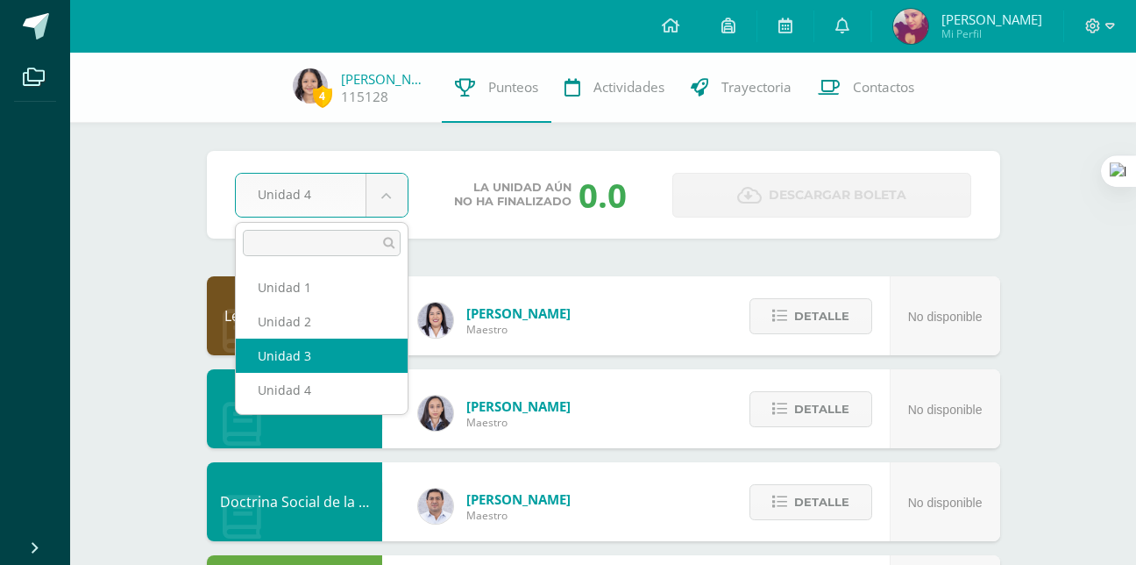
select select "Unidad 3"
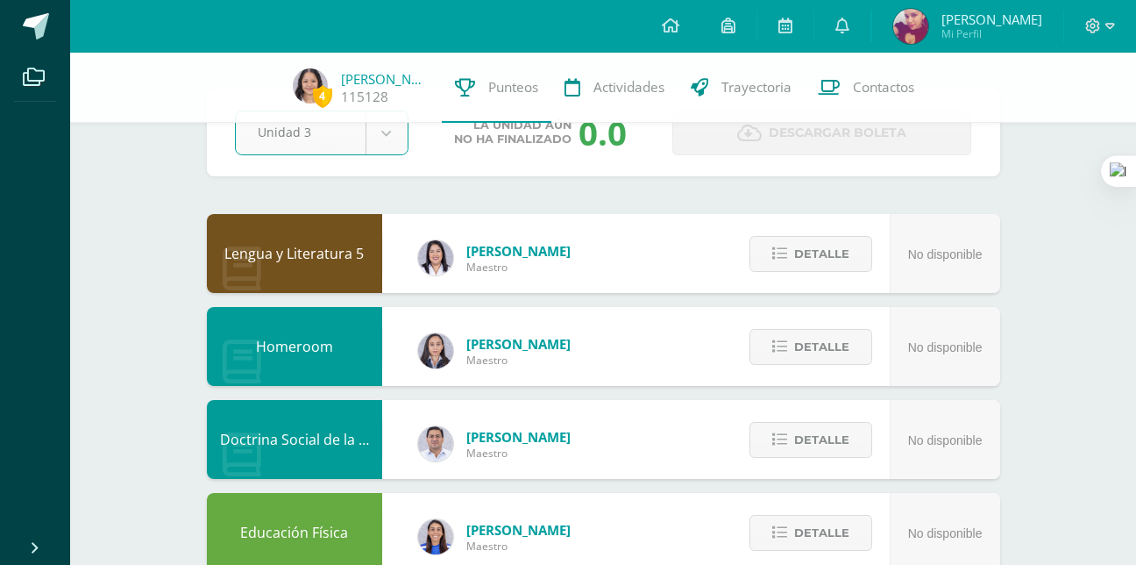
scroll to position [52, 0]
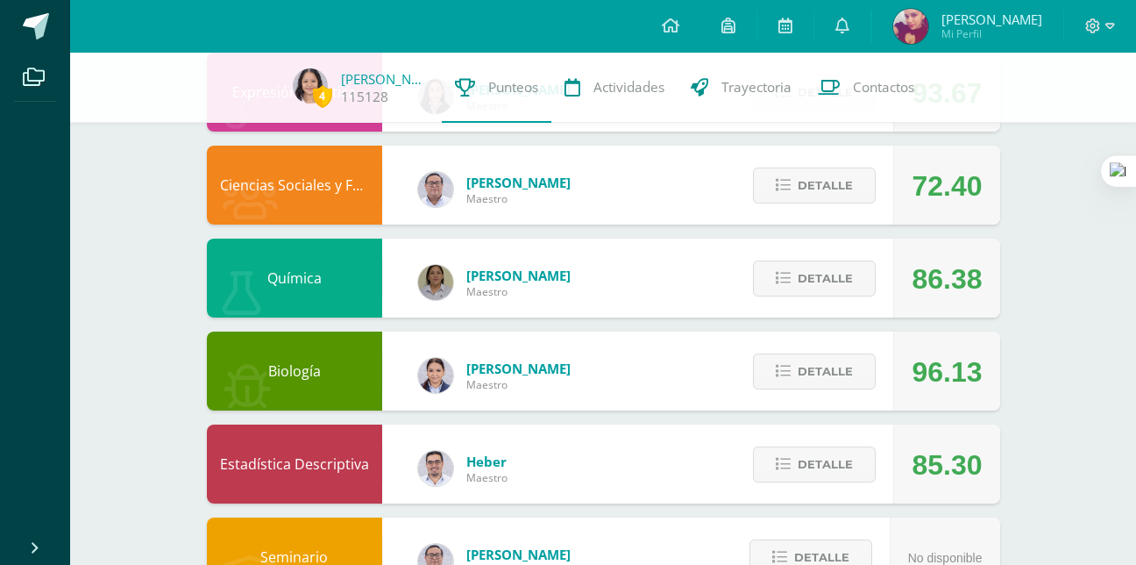
scroll to position [941, 0]
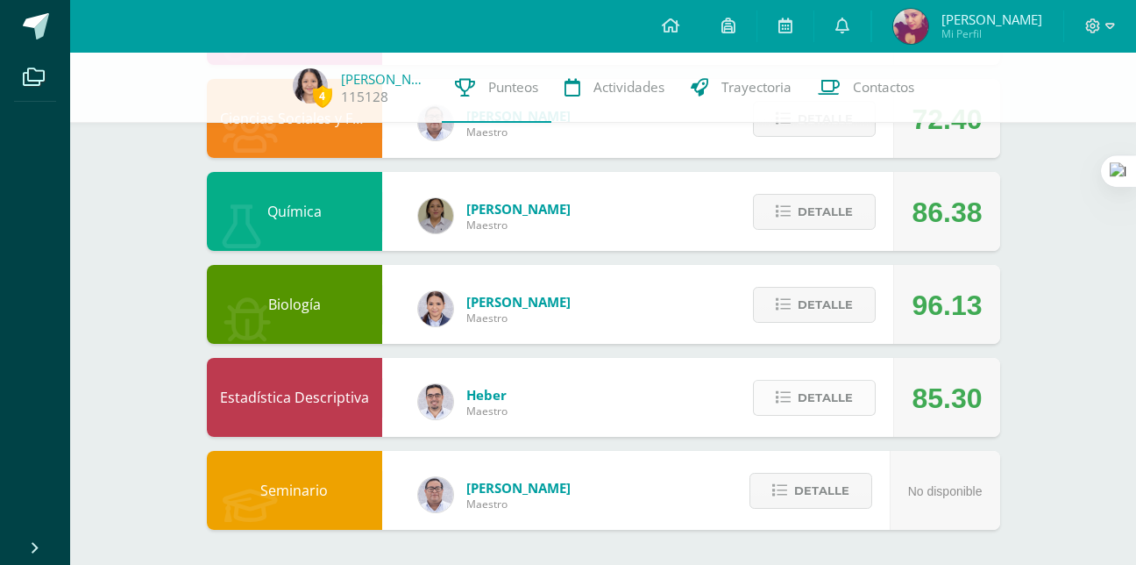
click at [815, 402] on span "Detalle" at bounding box center [825, 397] width 55 height 32
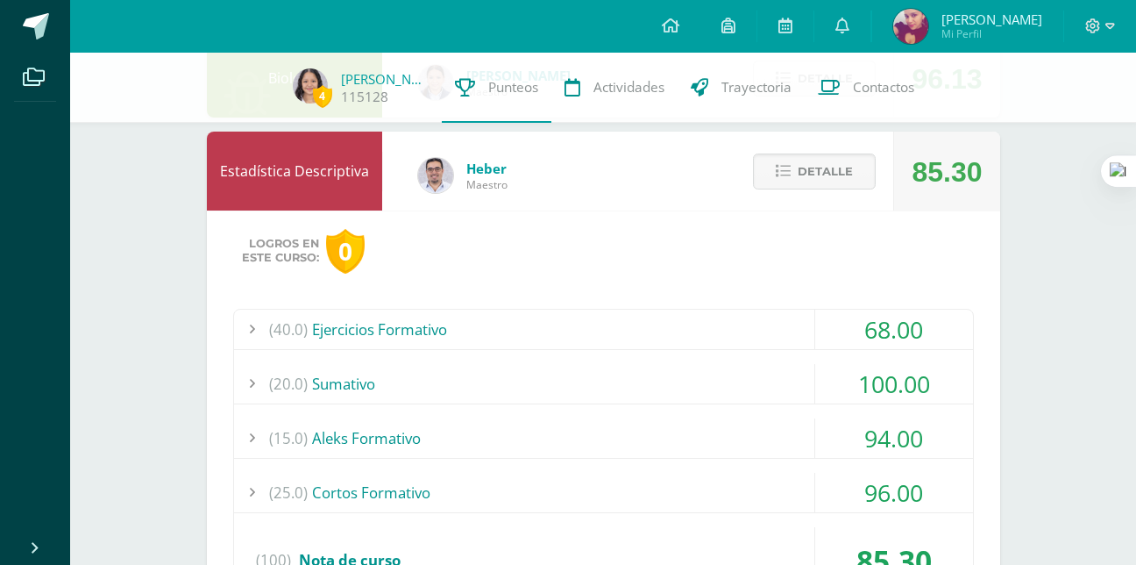
scroll to position [1184, 0]
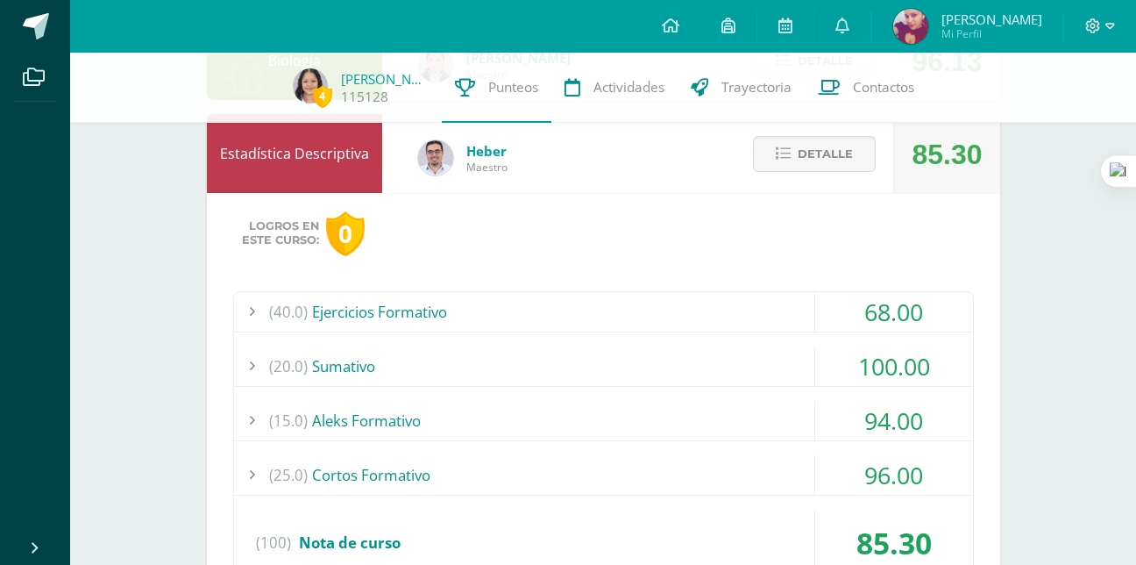
click at [665, 348] on div "(20.0) Sumativo" at bounding box center [603, 365] width 739 height 39
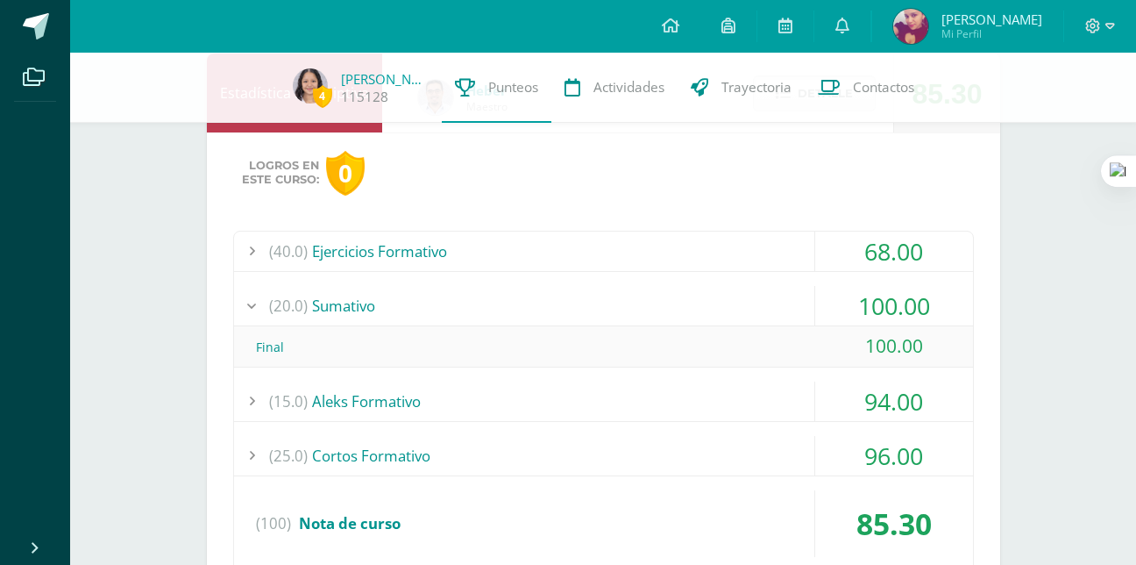
scroll to position [1251, 0]
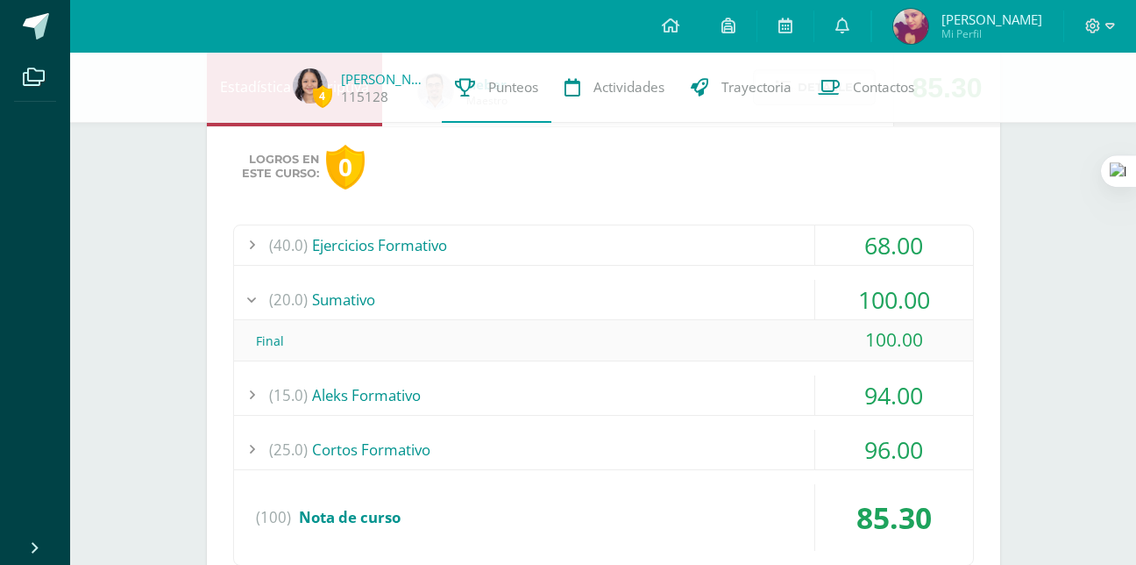
click at [719, 238] on div "(40.0) Ejercicios Formativo" at bounding box center [603, 244] width 739 height 39
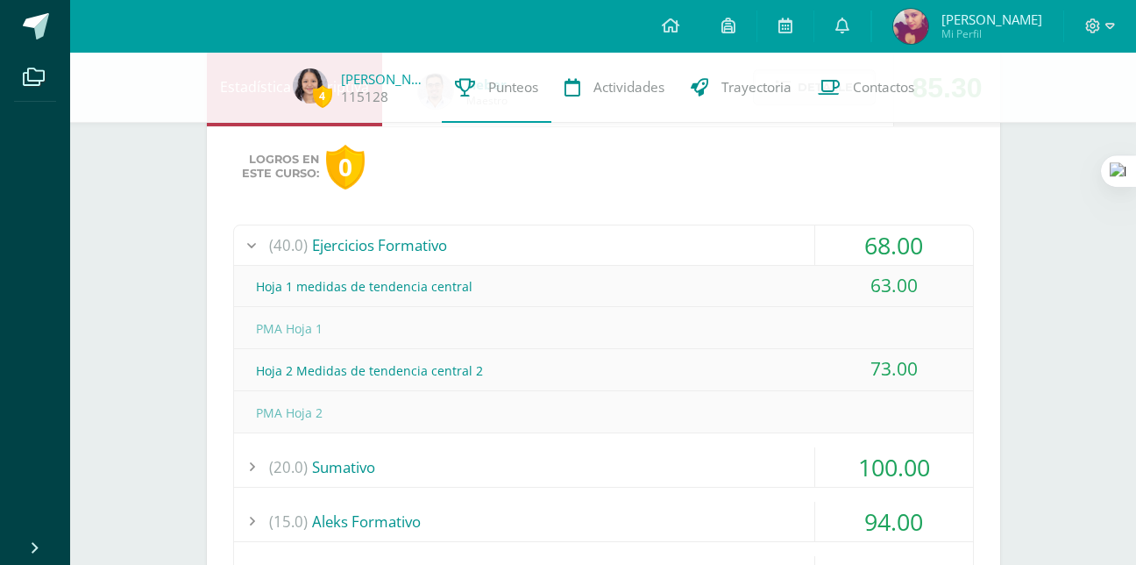
click at [677, 256] on div "(40.0) Ejercicios Formativo" at bounding box center [603, 244] width 739 height 39
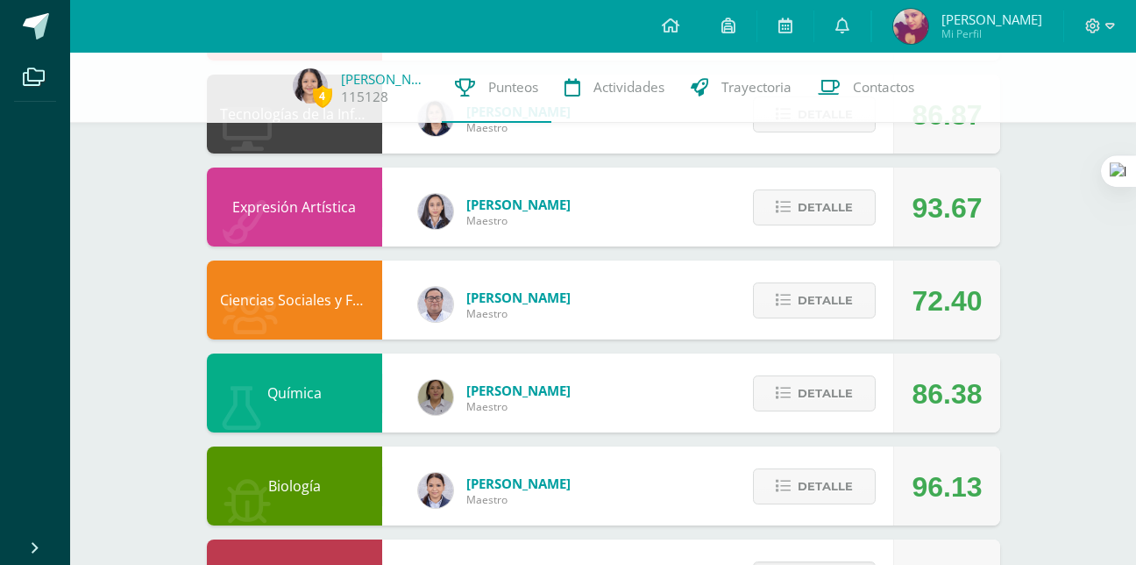
scroll to position [789, 0]
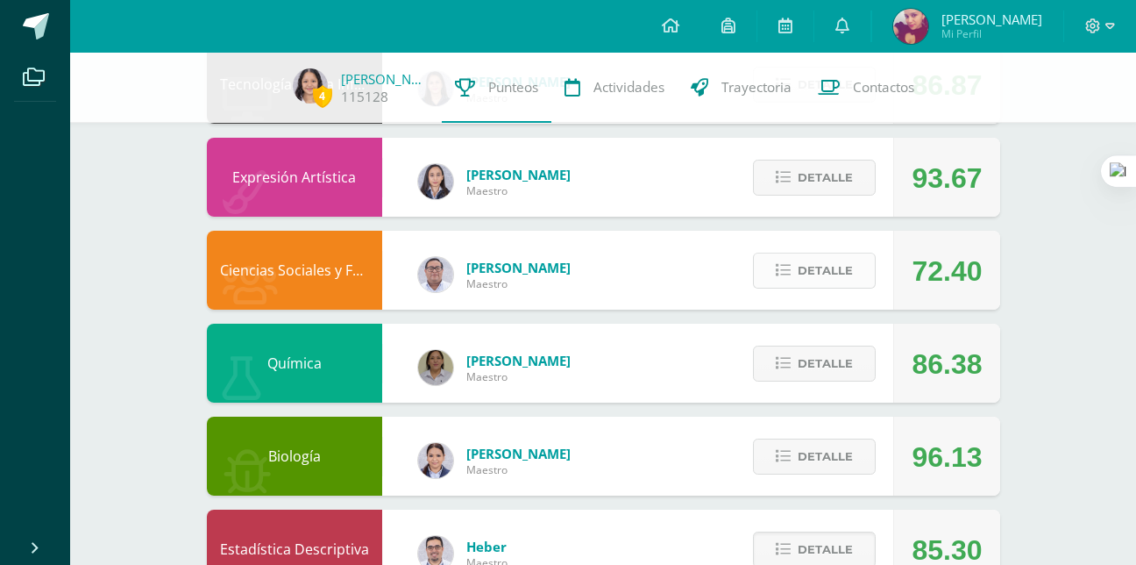
click at [801, 274] on span "Detalle" at bounding box center [825, 270] width 55 height 32
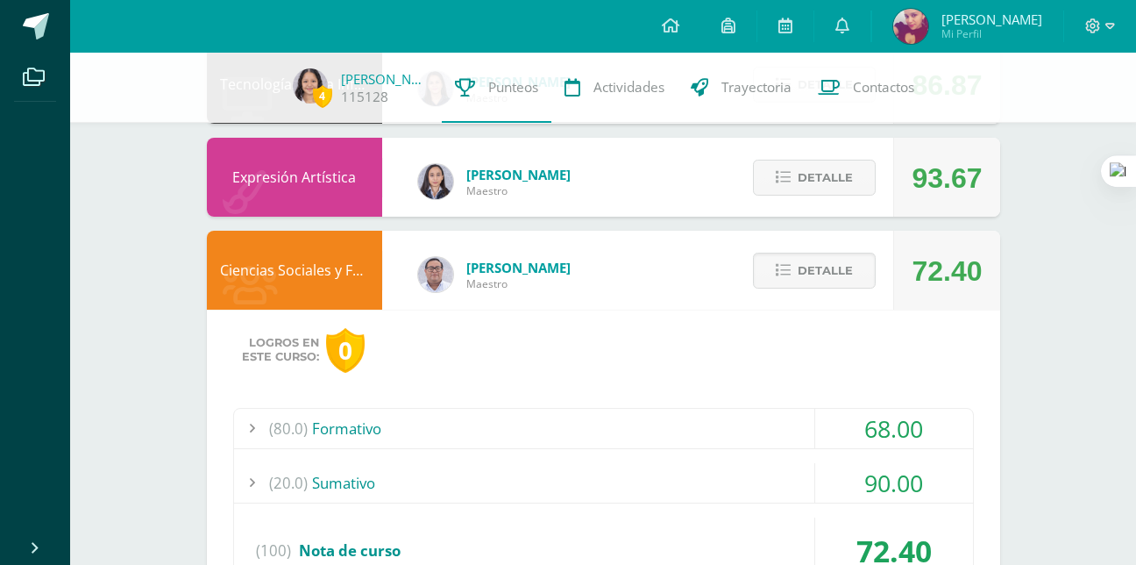
click at [319, 362] on div "Logros en este curso: 0" at bounding box center [307, 350] width 149 height 45
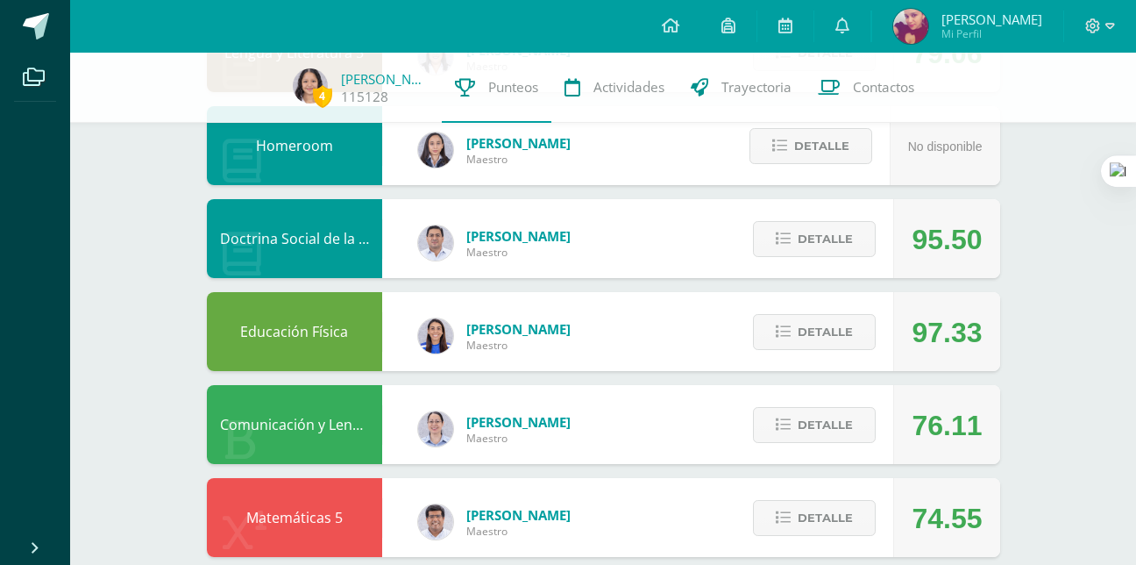
scroll to position [0, 0]
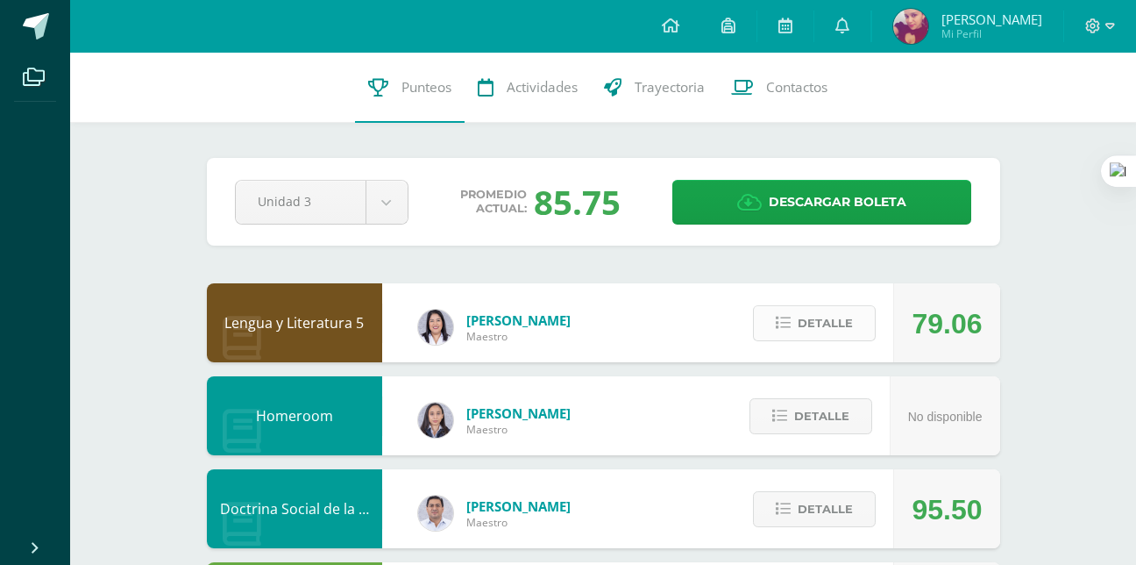
click at [817, 312] on span "Detalle" at bounding box center [825, 323] width 55 height 32
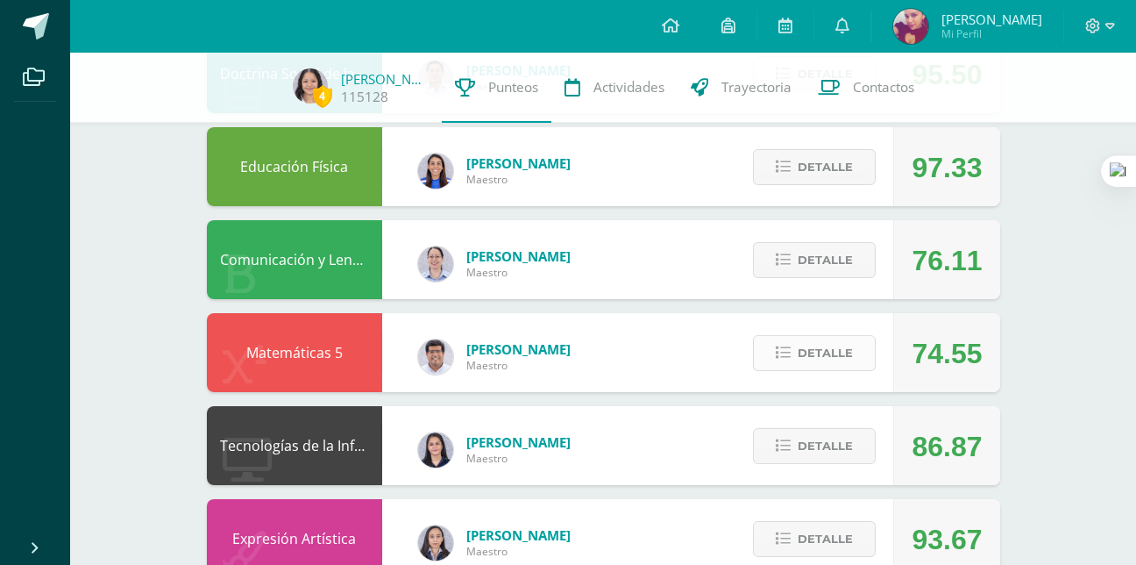
scroll to position [1041, 0]
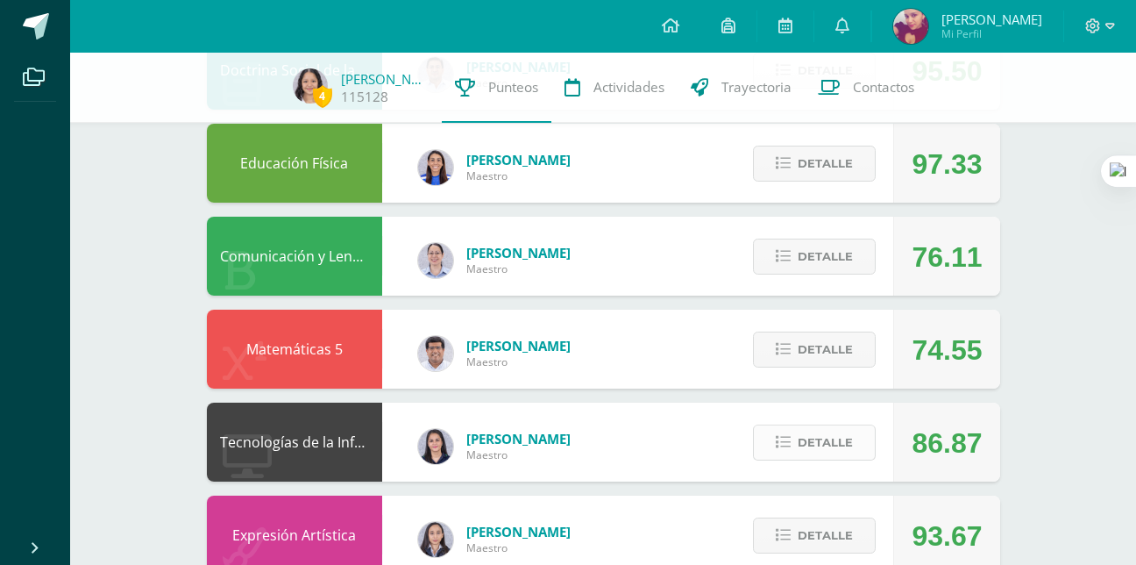
click at [784, 447] on icon at bounding box center [783, 442] width 15 height 15
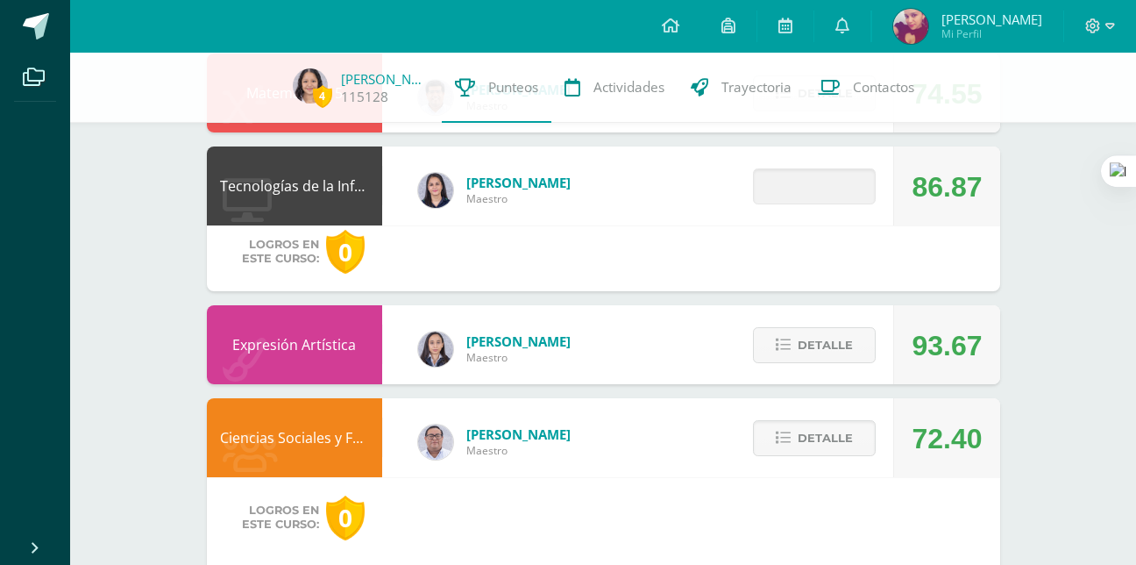
scroll to position [1298, 0]
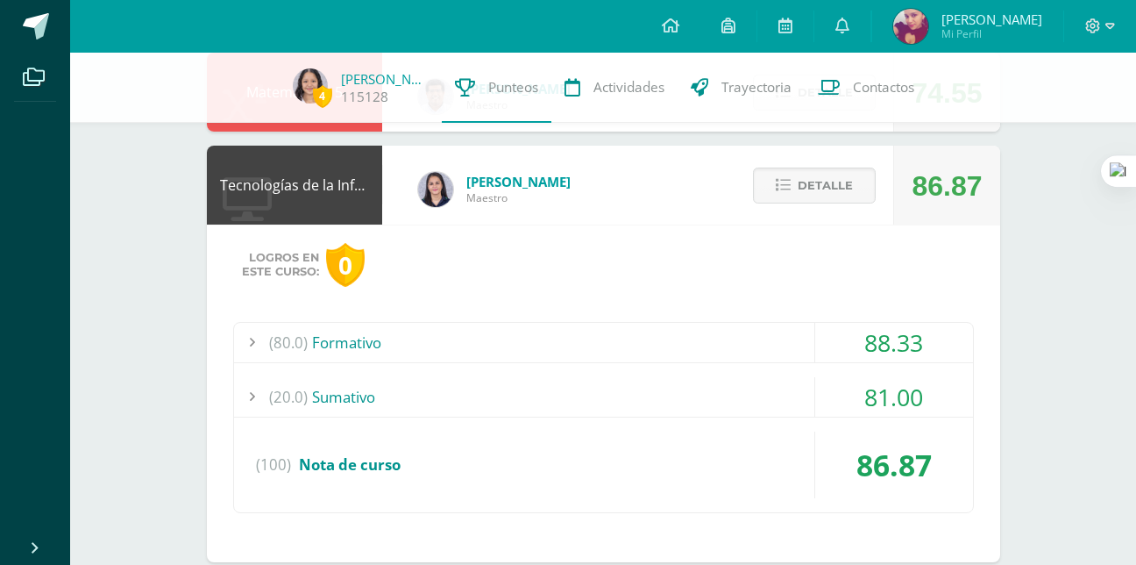
click at [754, 378] on div "(20.0) Sumativo" at bounding box center [603, 396] width 739 height 39
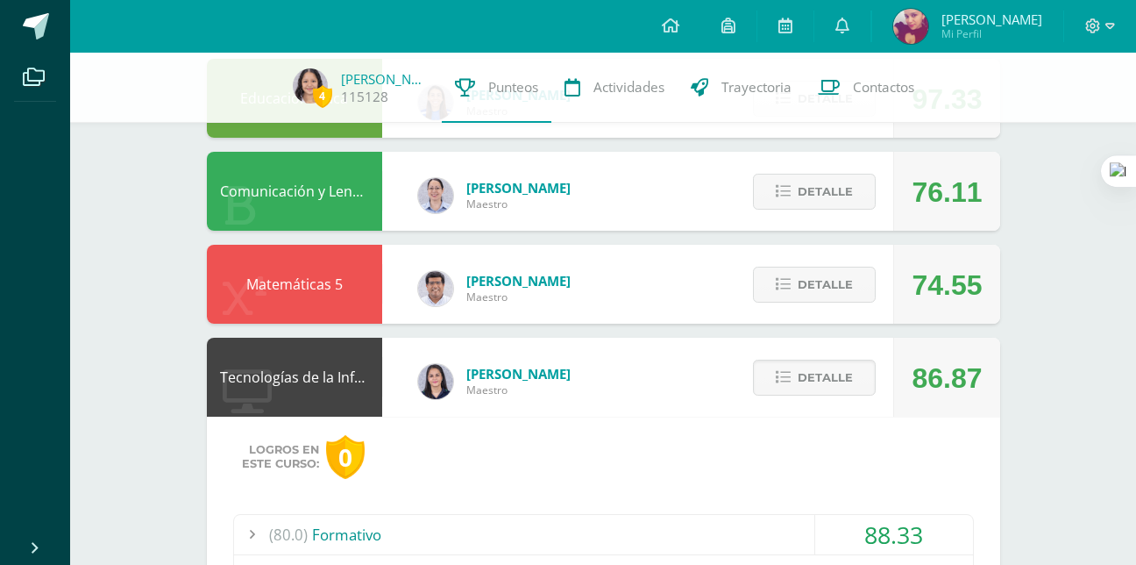
scroll to position [1105, 0]
click at [804, 284] on span "Detalle" at bounding box center [825, 285] width 55 height 32
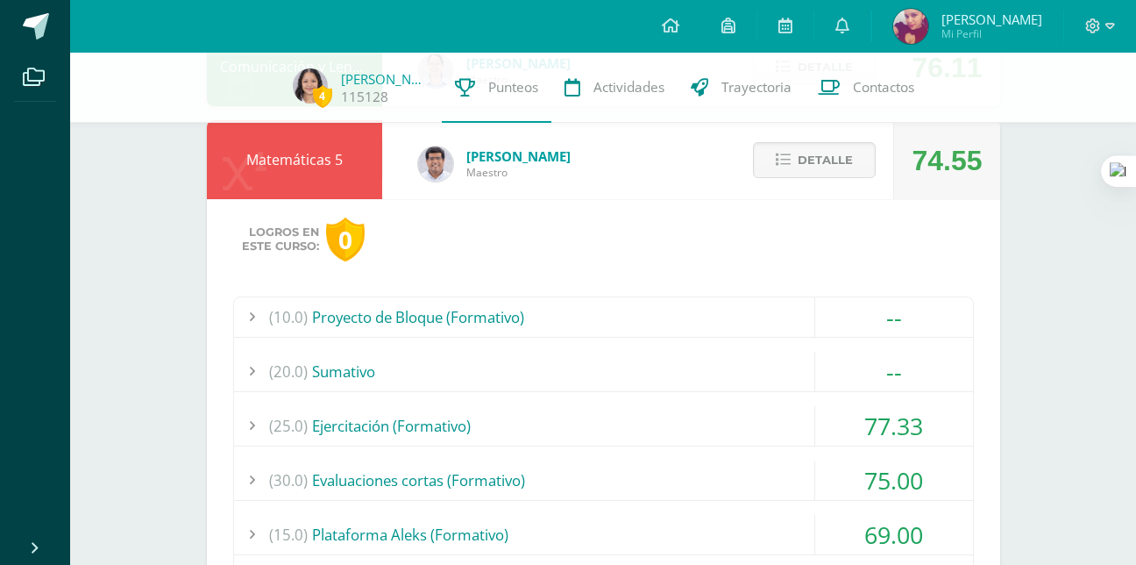
scroll to position [1231, 0]
click at [779, 367] on div "(20.0) Sumativo" at bounding box center [603, 370] width 739 height 39
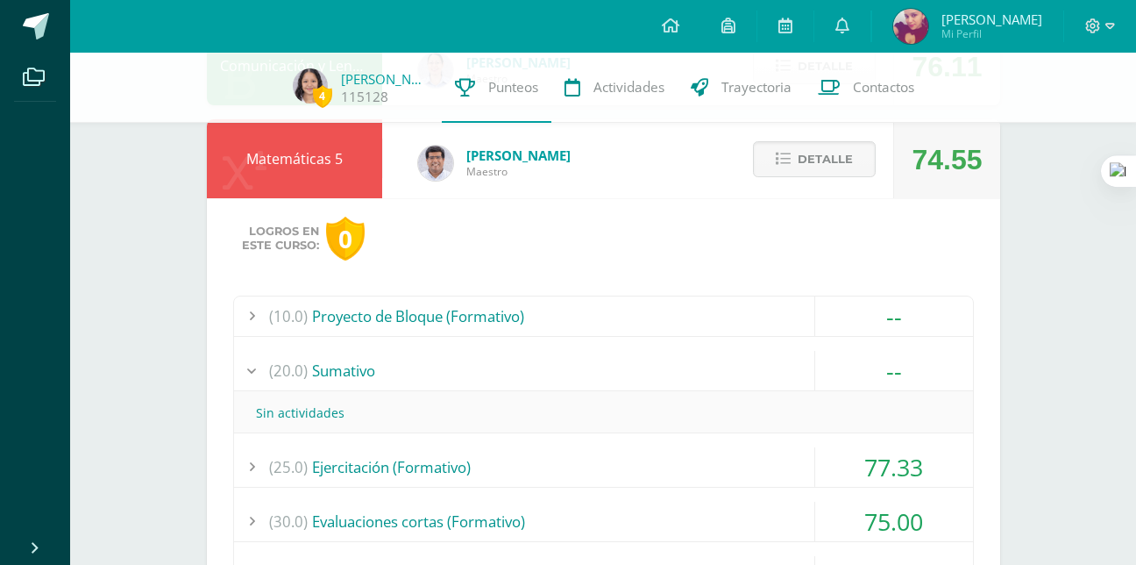
click at [765, 307] on div "(10.0) Proyecto de Bloque (Formativo)" at bounding box center [603, 315] width 739 height 39
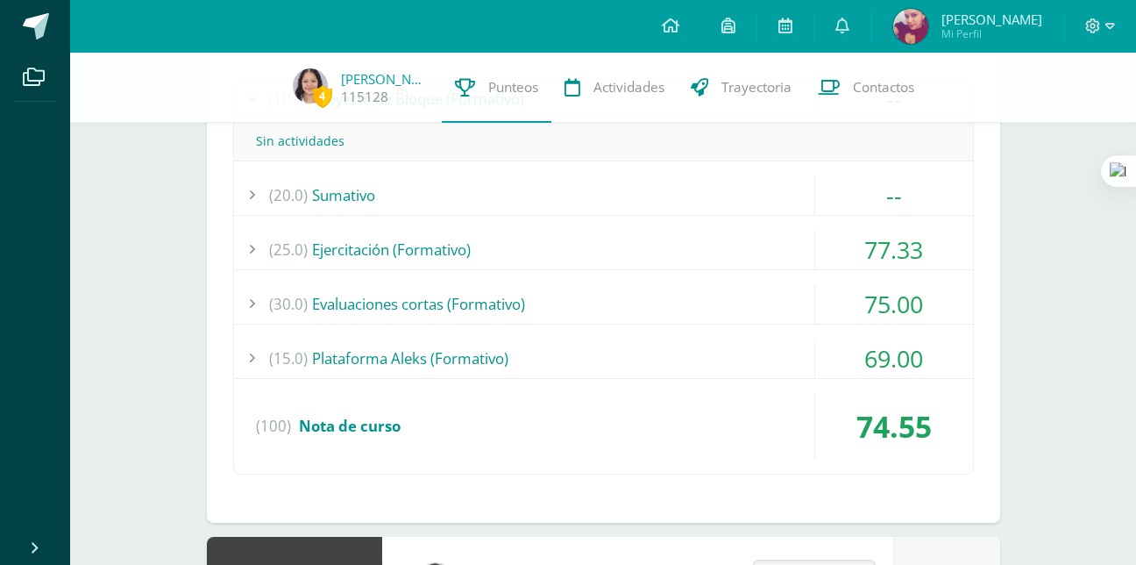
scroll to position [1452, 0]
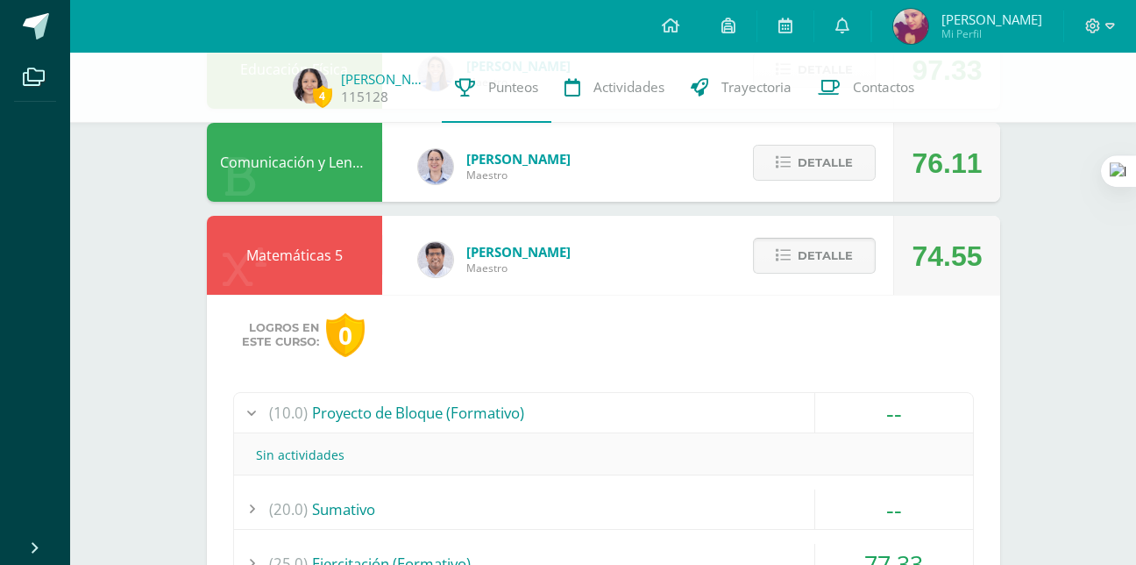
click at [805, 252] on span "Detalle" at bounding box center [825, 255] width 55 height 32
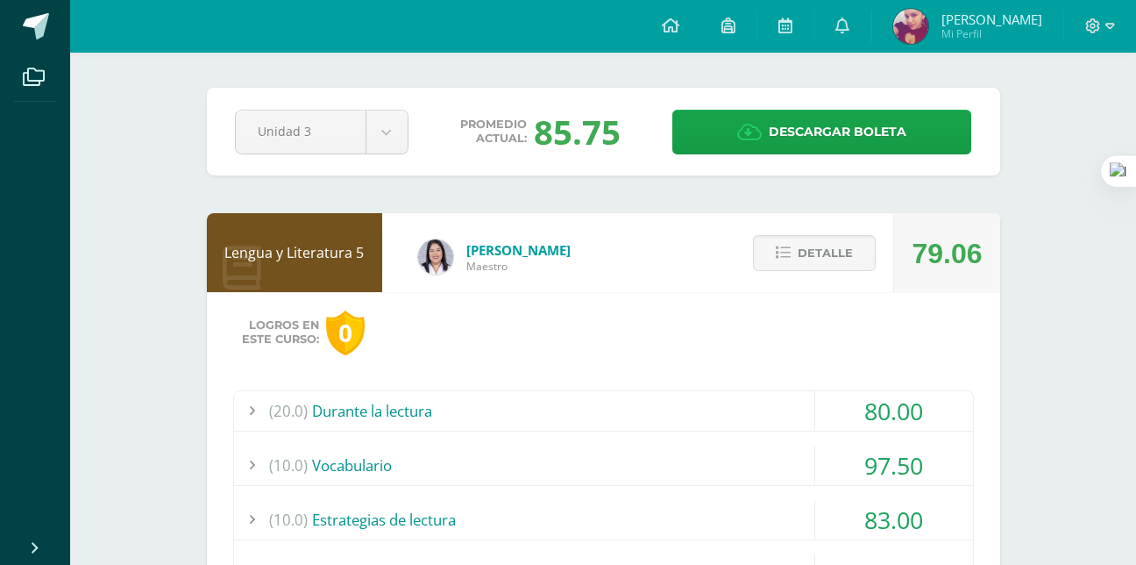
scroll to position [0, 0]
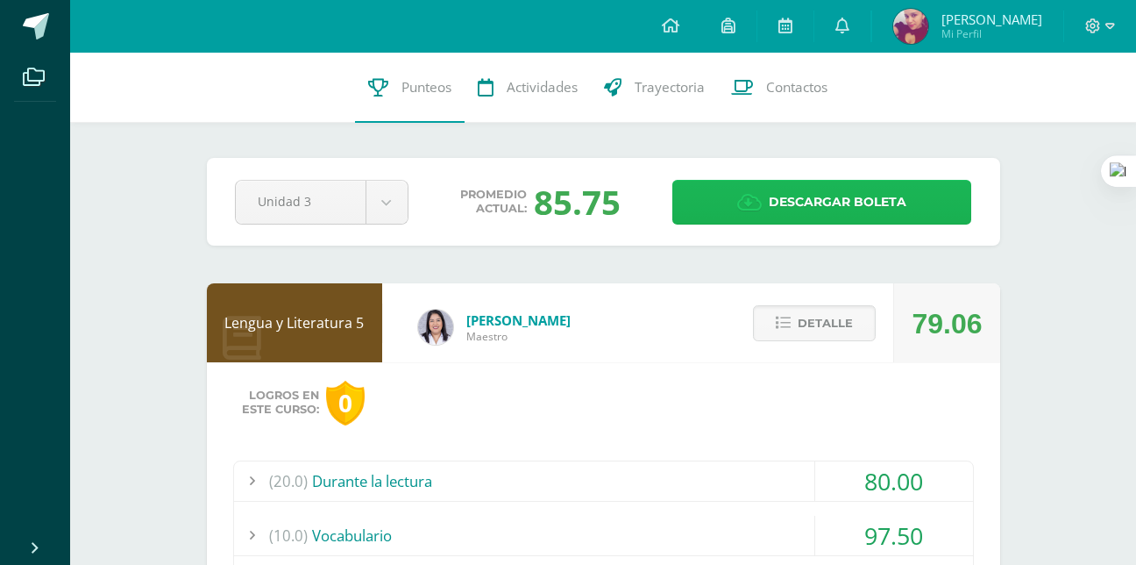
click at [802, 195] on span "Descargar boleta" at bounding box center [838, 202] width 138 height 43
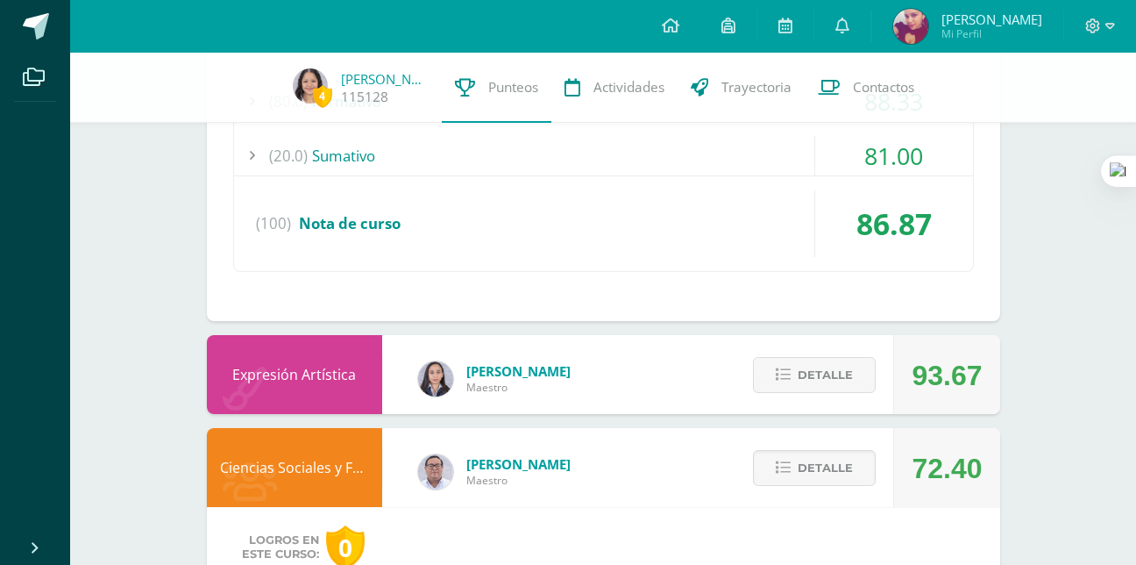
scroll to position [1554, 0]
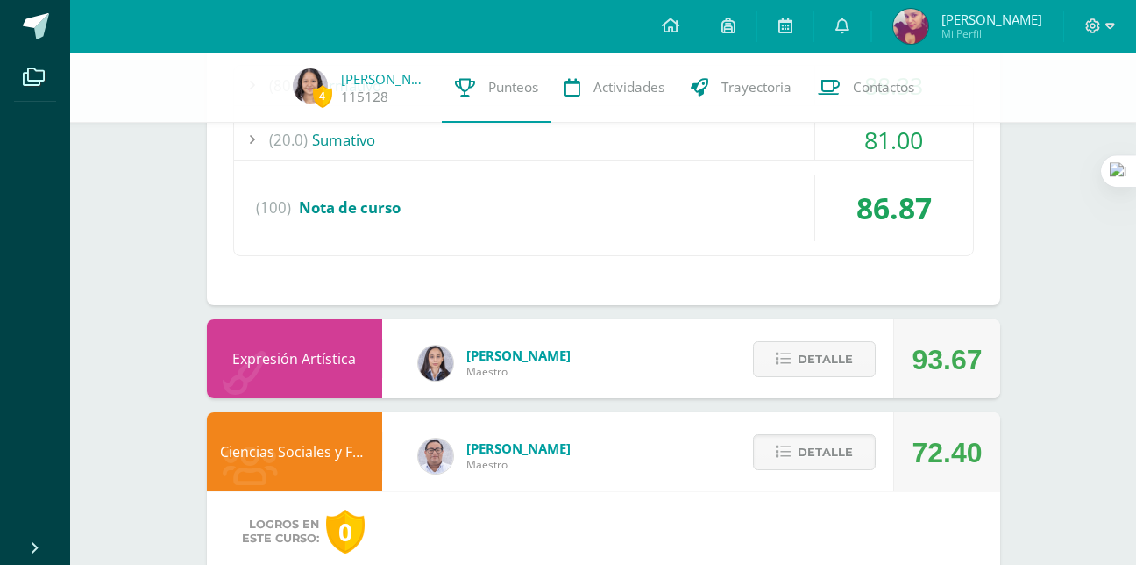
click at [842, 381] on div "Detalle" at bounding box center [810, 358] width 167 height 79
click at [836, 373] on span "Detalle" at bounding box center [825, 359] width 55 height 32
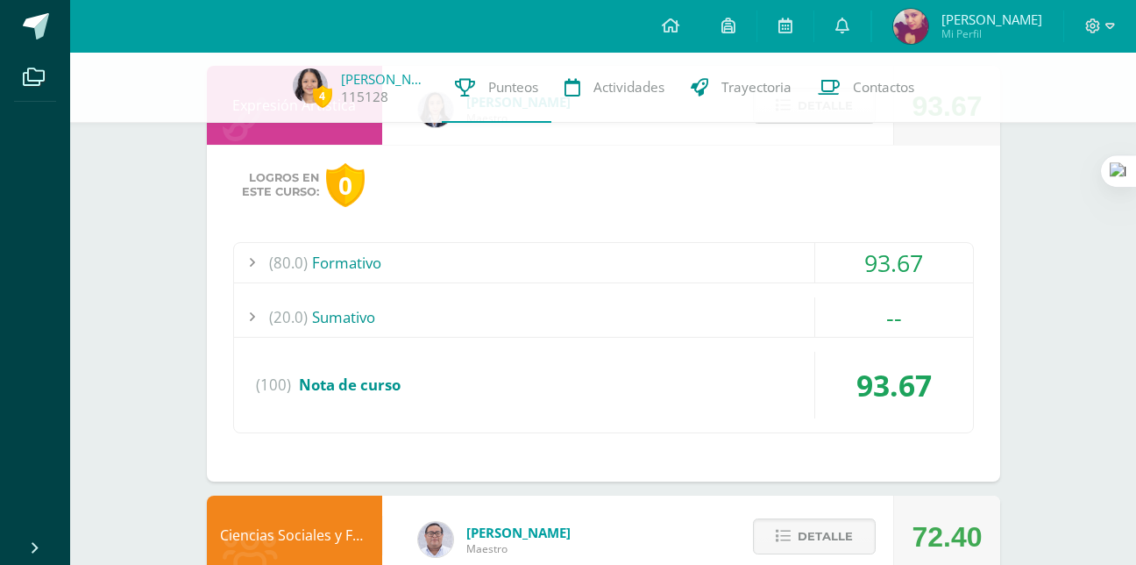
scroll to position [1809, 0]
click at [693, 305] on div "(20.0) Sumativo" at bounding box center [603, 315] width 739 height 39
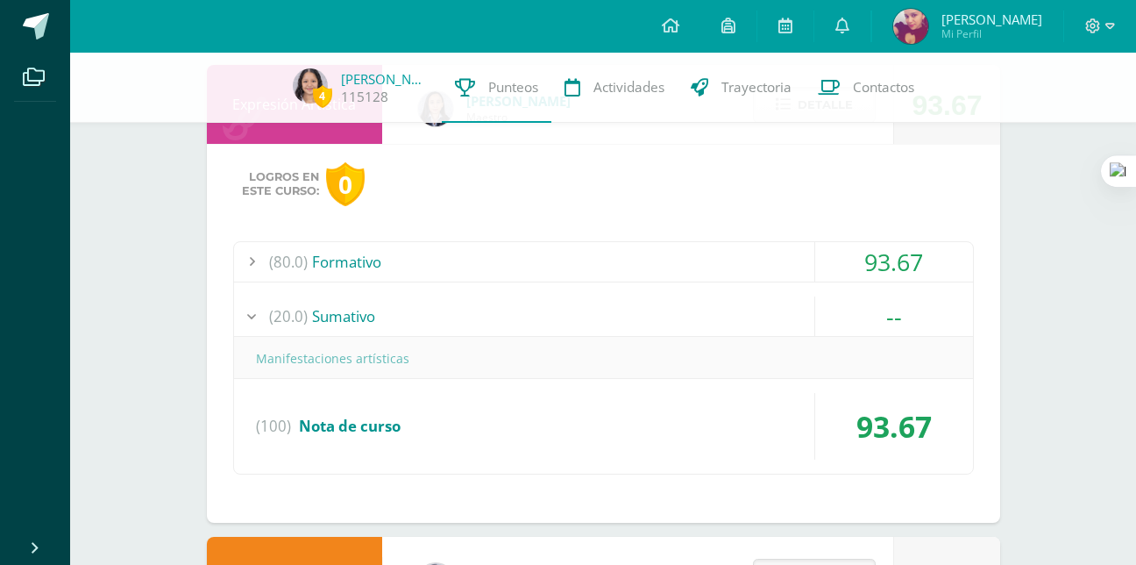
click at [675, 257] on div "(80.0) Formativo" at bounding box center [603, 261] width 739 height 39
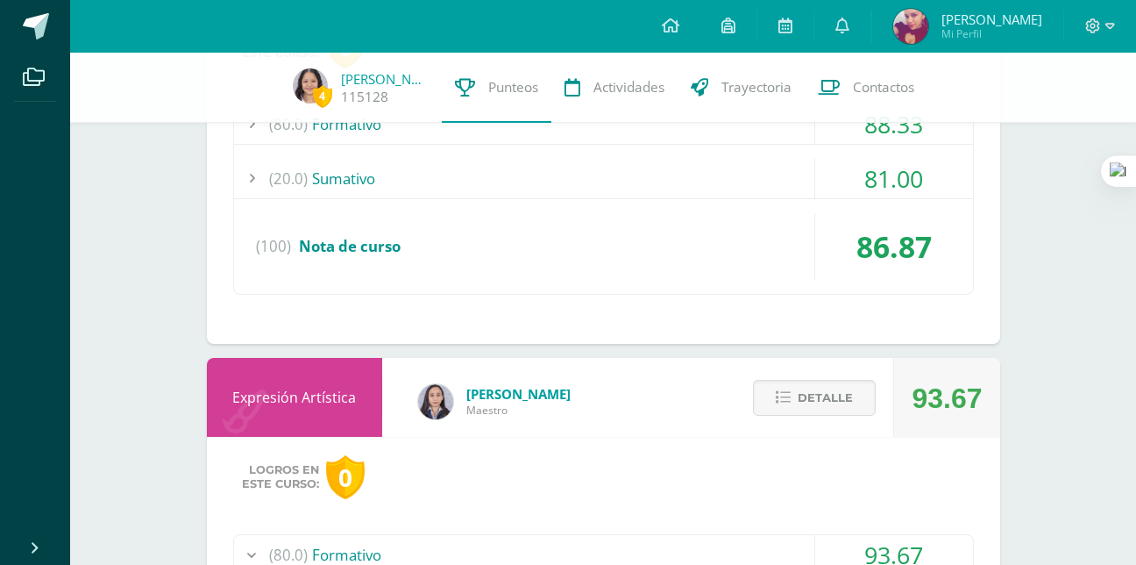
scroll to position [1515, 0]
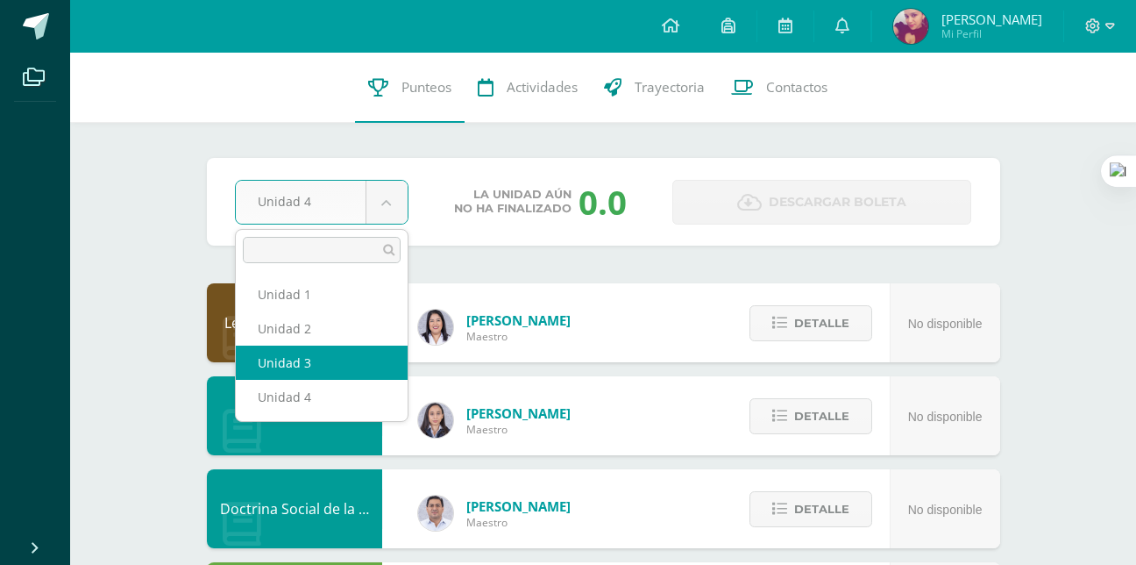
select select "Unidad 3"
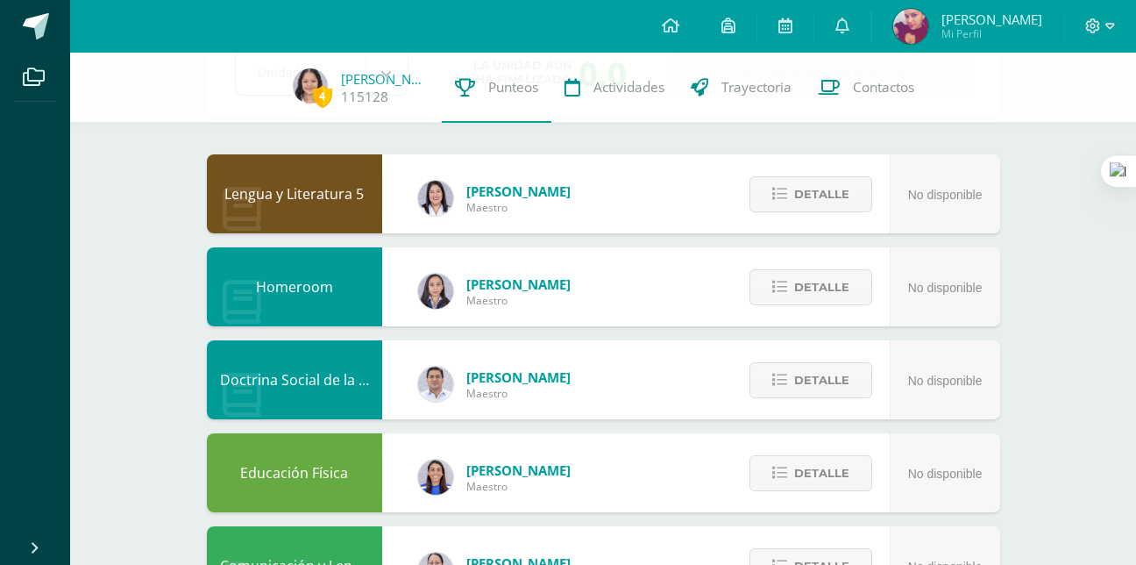
scroll to position [123, 0]
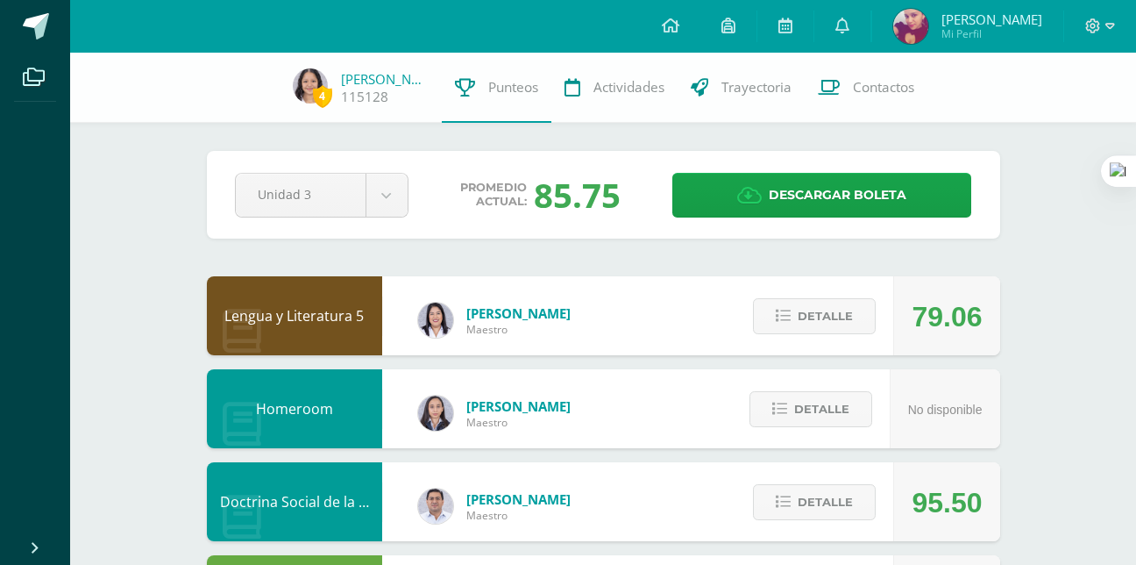
scroll to position [174, 0]
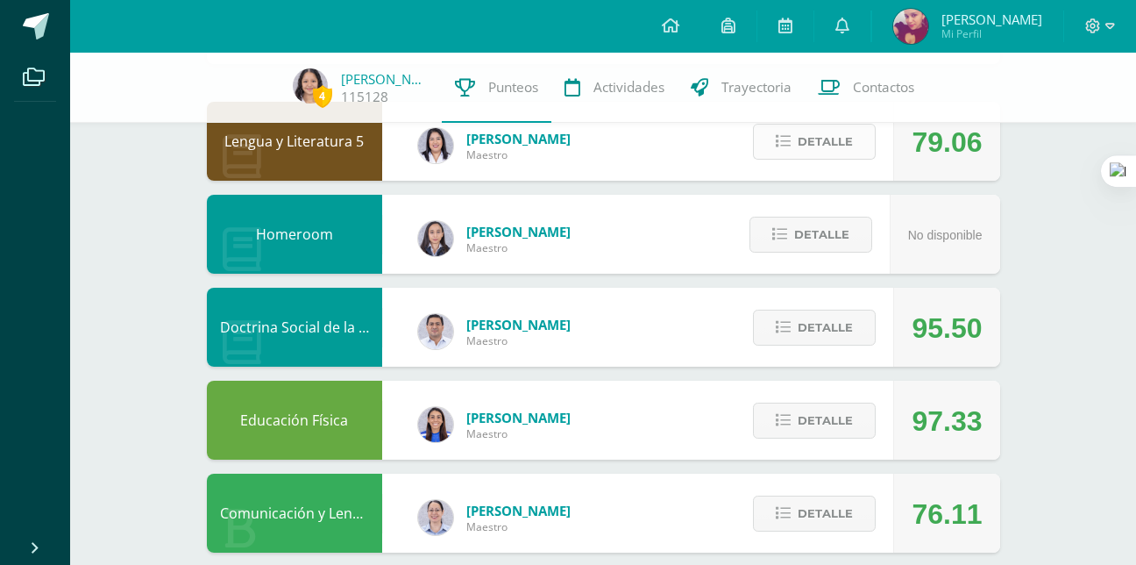
drag, startPoint x: 817, startPoint y: 160, endPoint x: 819, endPoint y: 149, distance: 11.5
click at [819, 149] on div "Detalle" at bounding box center [810, 141] width 167 height 79
click at [819, 149] on span "Detalle" at bounding box center [825, 141] width 55 height 32
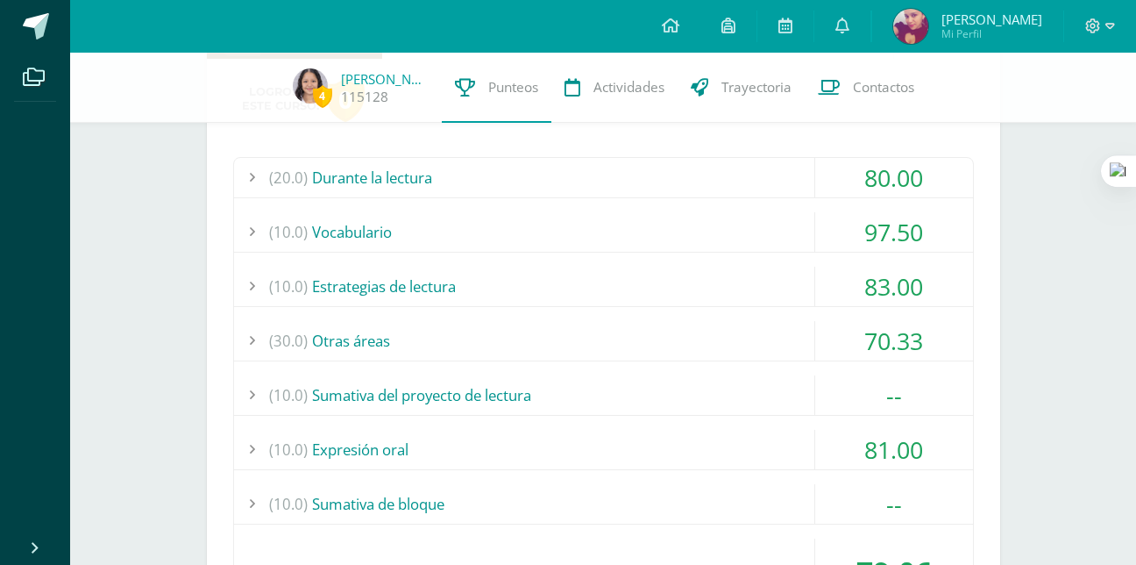
scroll to position [297, 0]
click at [716, 160] on div "(20.0) Durante la lectura" at bounding box center [603, 176] width 739 height 39
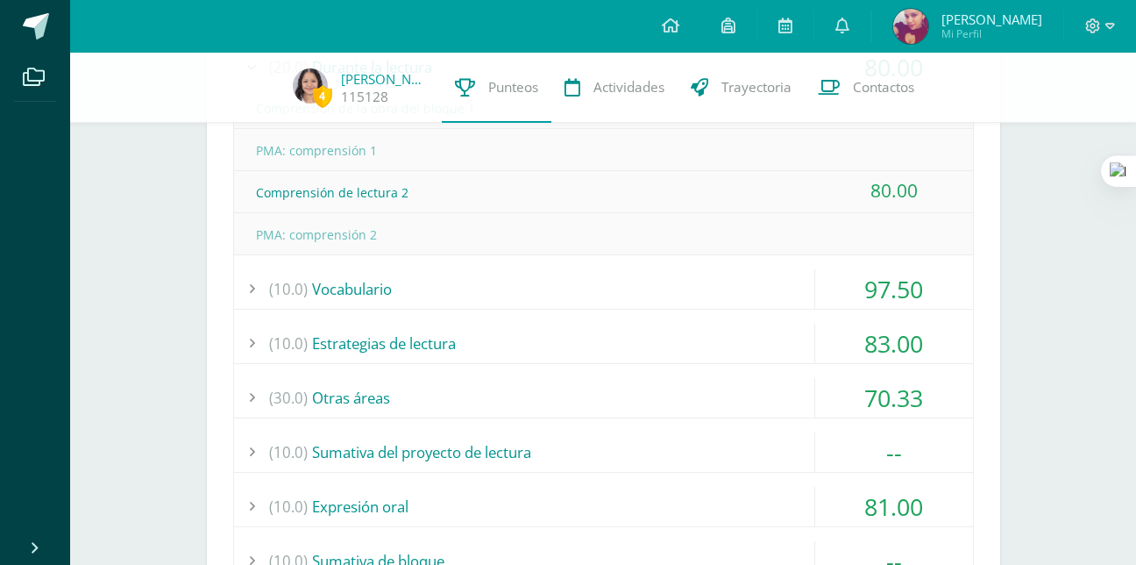
scroll to position [414, 0]
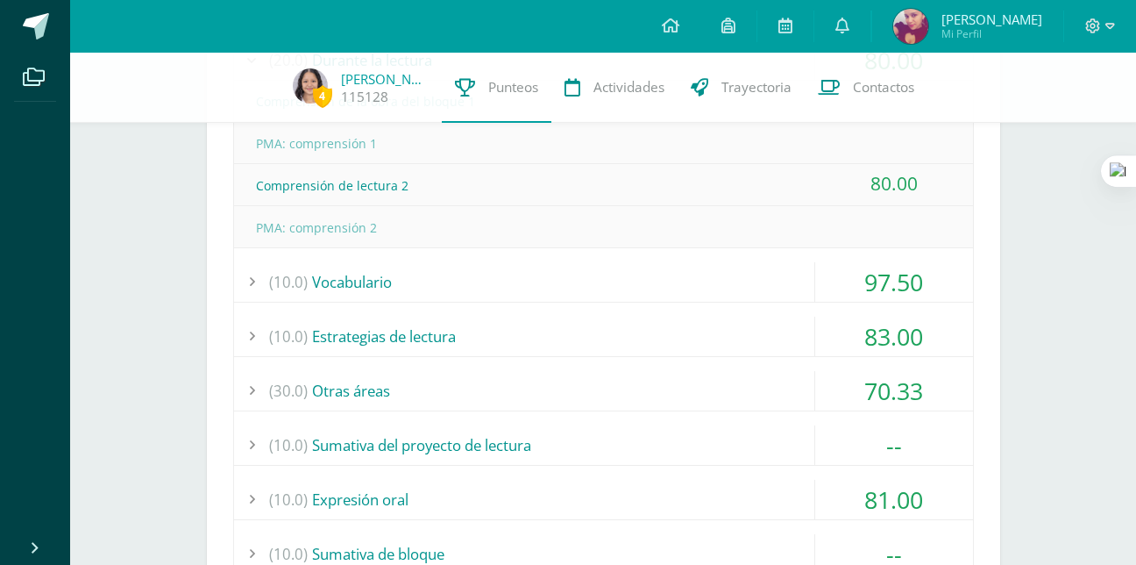
click at [640, 323] on div "(10.0) Estrategias de lectura" at bounding box center [603, 336] width 739 height 39
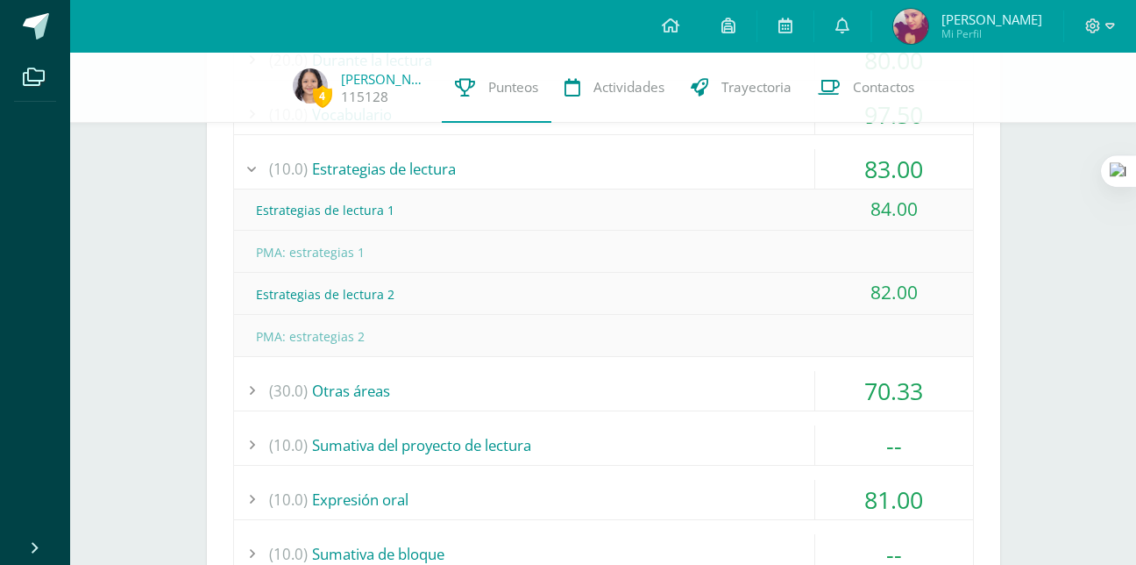
scroll to position [418, 0]
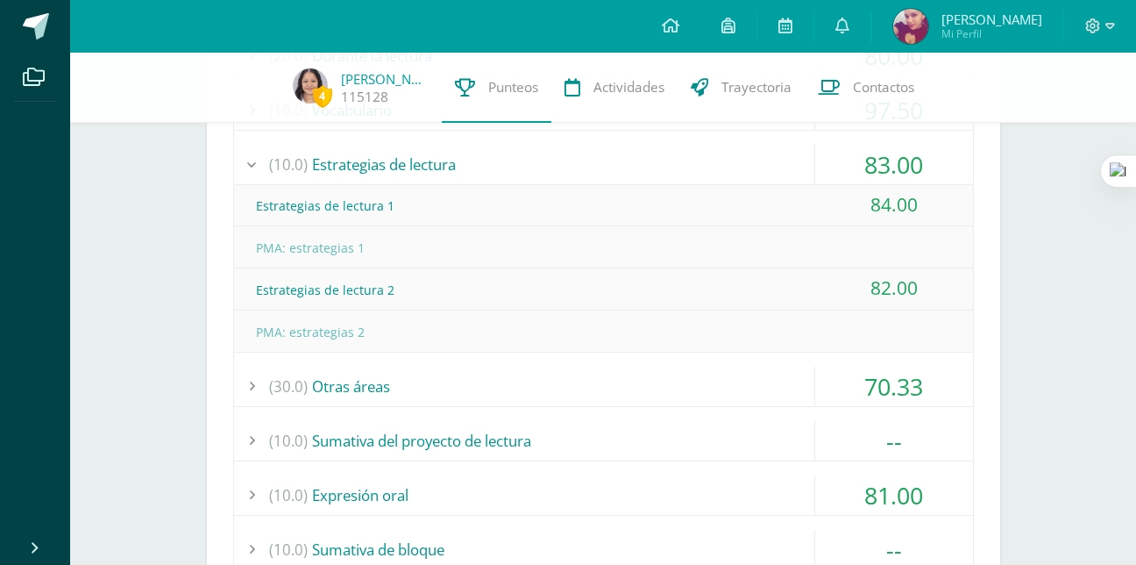
click at [598, 359] on div "(20.0) Durante la lectura 80.00 Comprensión de la obra del bloque 1" at bounding box center [603, 350] width 741 height 630
click at [598, 373] on div "(30.0) Otras áreas" at bounding box center [603, 385] width 739 height 39
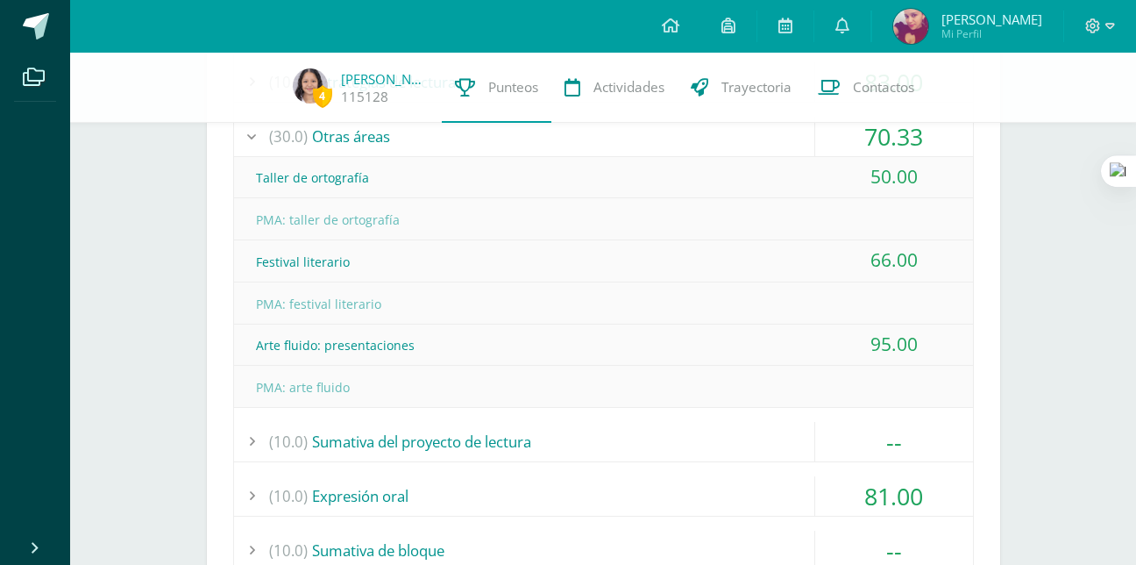
scroll to position [500, 0]
click at [865, 259] on div "66.00" at bounding box center [894, 260] width 158 height 39
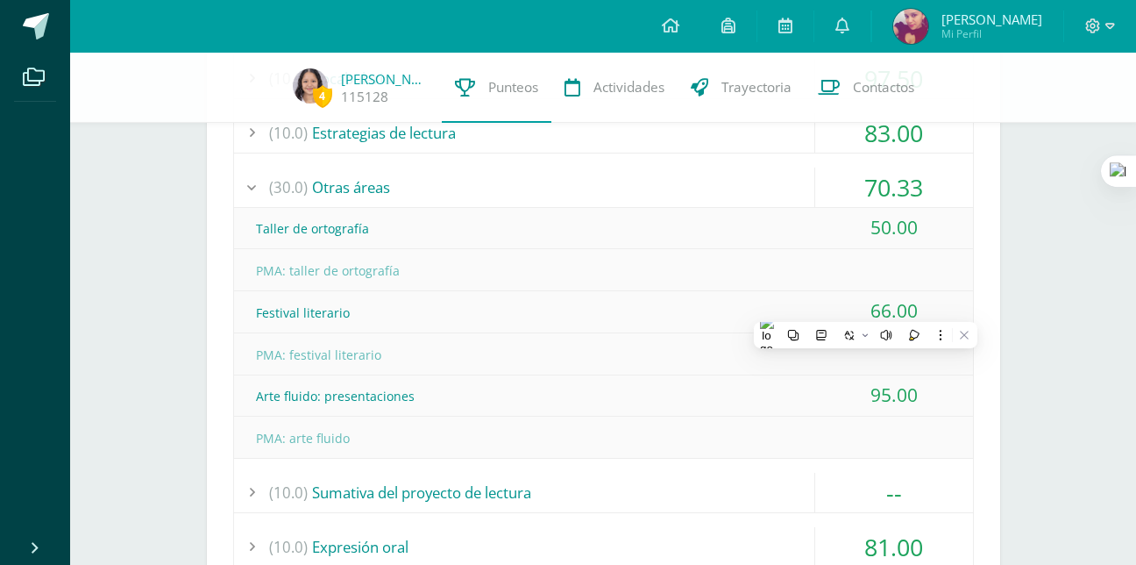
scroll to position [448, 0]
